Goal: Task Accomplishment & Management: Manage account settings

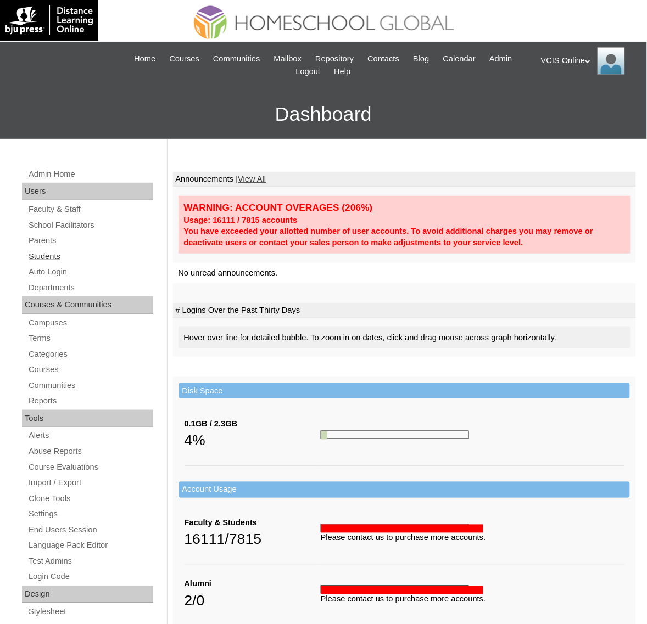
click at [66, 250] on link "Students" at bounding box center [90, 257] width 126 height 14
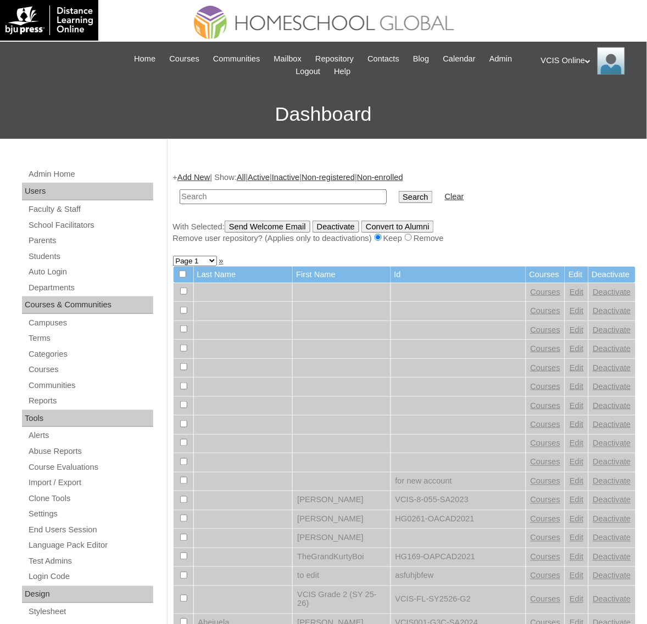
click at [245, 195] on input "text" at bounding box center [283, 196] width 207 height 15
paste input "VCIS006-3B-SA2025"
type input "VCIS006-3B-SA2025"
click at [399, 191] on input "Search" at bounding box center [416, 197] width 34 height 12
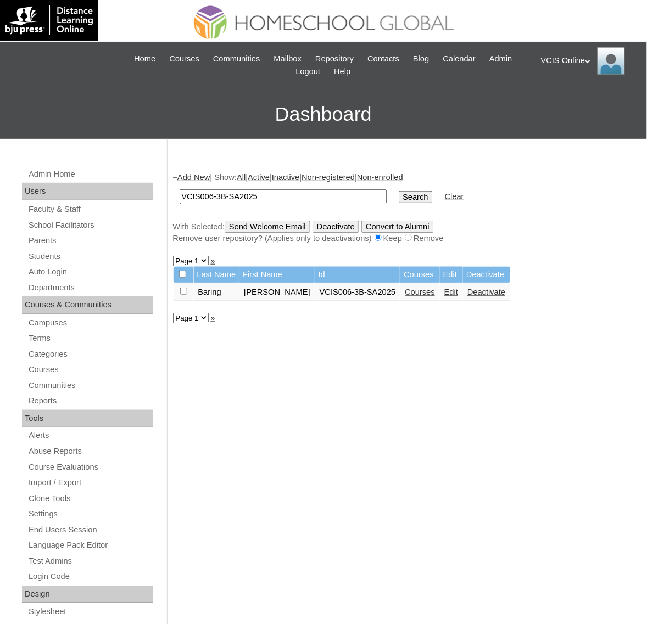
click at [444, 289] on link "Edit" at bounding box center [451, 292] width 14 height 9
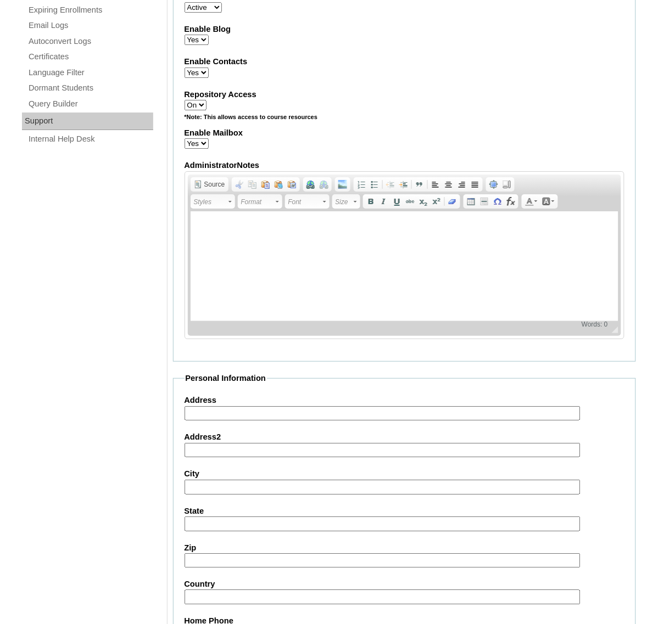
scroll to position [1046, 0]
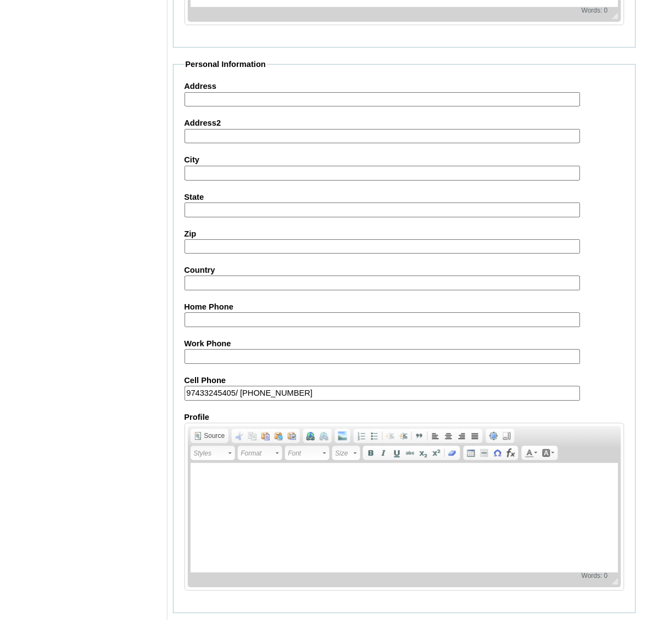
click at [190, 624] on input "Submit" at bounding box center [190, 631] width 34 height 12
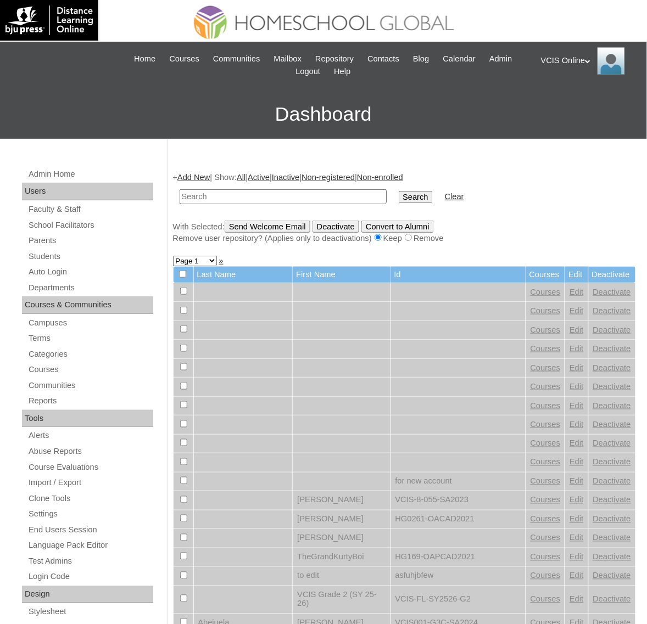
click at [584, 59] on div "VCIS Online My Profile My Settings Logout" at bounding box center [588, 60] width 95 height 27
click at [574, 98] on li "Logout" at bounding box center [573, 104] width 53 height 14
click at [587, 59] on icon at bounding box center [587, 61] width 5 height 4
click at [555, 99] on span "Logout" at bounding box center [561, 103] width 22 height 8
